Goal: Information Seeking & Learning: Learn about a topic

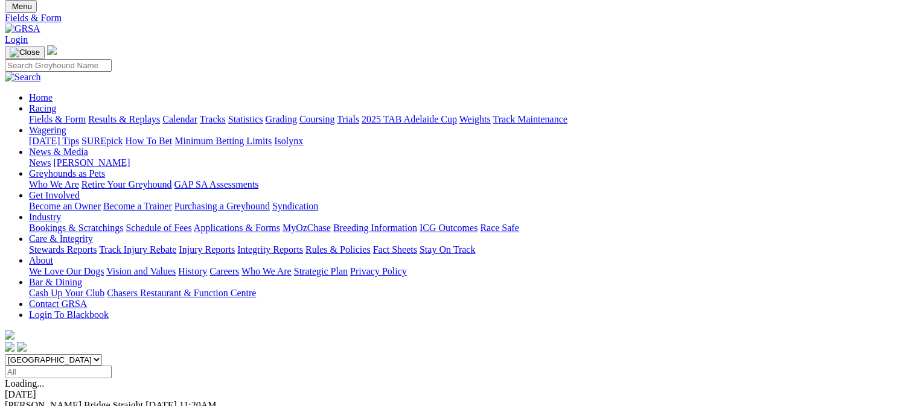
scroll to position [60, 0]
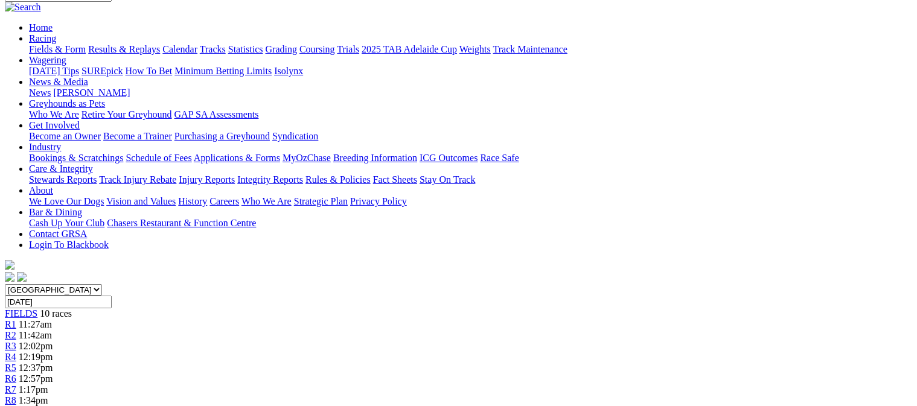
scroll to position [121, 0]
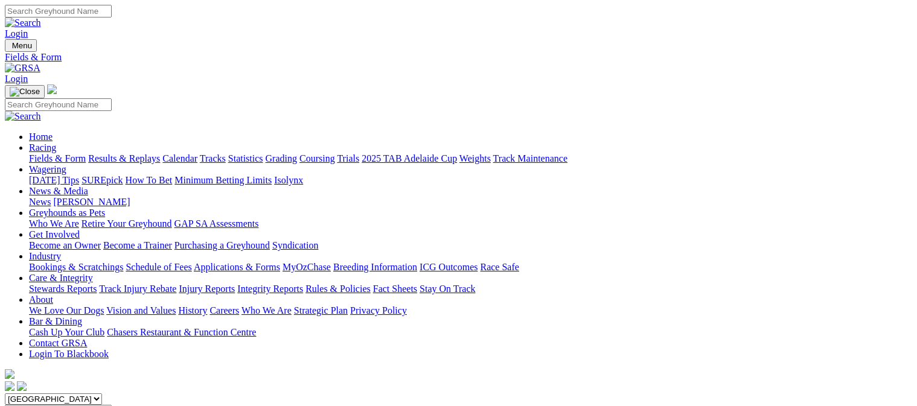
scroll to position [28, 0]
